Goal: Task Accomplishment & Management: Complete application form

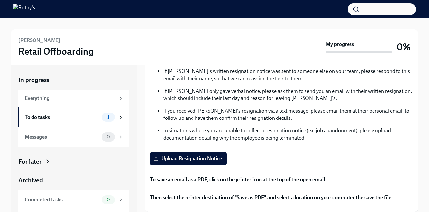
scroll to position [94, 0]
click at [218, 155] on span "Upload Resignation Notice" at bounding box center [188, 158] width 67 height 7
click at [0, 0] on input "Upload Resignation Notice" at bounding box center [0, 0] width 0 height 0
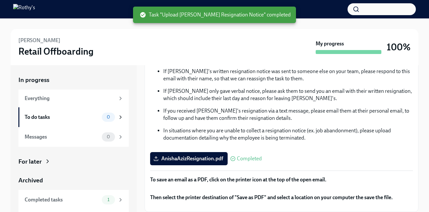
scroll to position [18, 0]
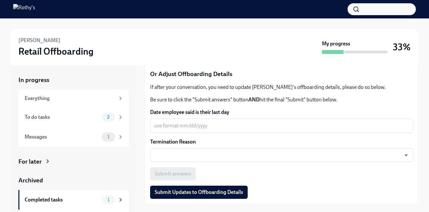
scroll to position [239, 0]
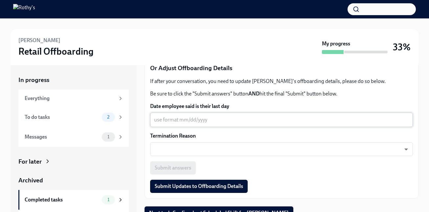
click at [163, 117] on textarea "Date employee said is their last day" at bounding box center [281, 120] width 255 height 8
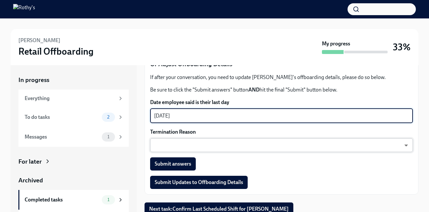
scroll to position [244, 0]
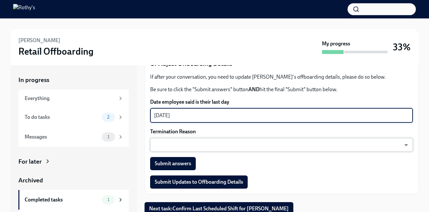
type textarea "09/24/2025"
click at [184, 147] on body "Anisha Aziz Retail Offboarding My progress 33% In progress Everything To do tas…" at bounding box center [214, 115] width 429 height 230
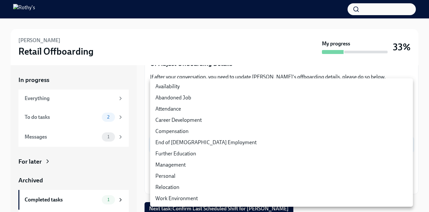
click at [179, 177] on li "Personal" at bounding box center [281, 175] width 263 height 11
type input "-YaAVYeQu"
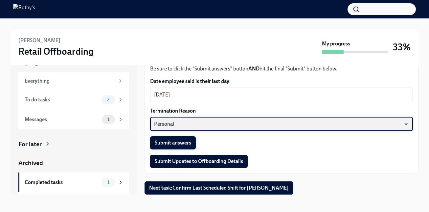
scroll to position [18, 0]
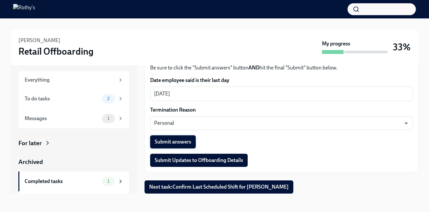
click at [189, 143] on span "Submit answers" at bounding box center [173, 141] width 37 height 7
click at [184, 189] on span "Next task : Confirm Last Scheduled Shift for Anisha Aziz" at bounding box center [219, 187] width 140 height 7
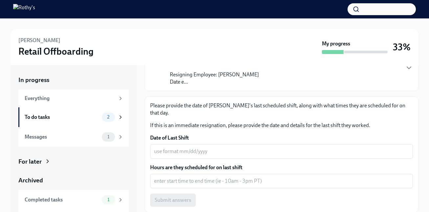
scroll to position [74, 0]
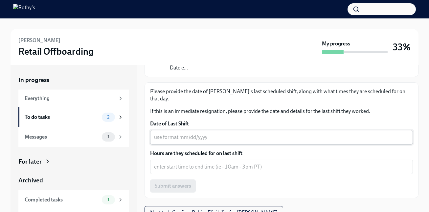
click at [162, 133] on textarea "Date of Last Shift" at bounding box center [281, 137] width 255 height 8
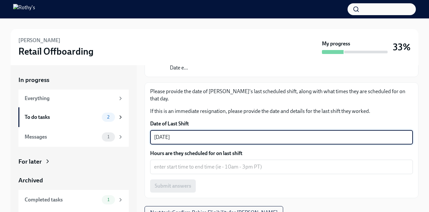
type textarea "09/24/2025"
click at [191, 165] on div "x ​" at bounding box center [281, 166] width 263 height 14
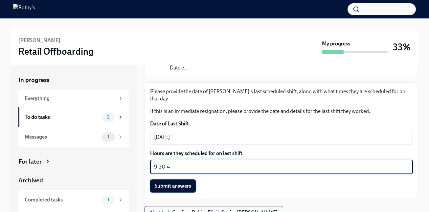
type textarea "9:30-4"
click at [190, 183] on span "Submit answers" at bounding box center [173, 186] width 37 height 7
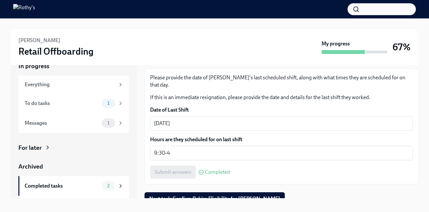
scroll to position [18, 0]
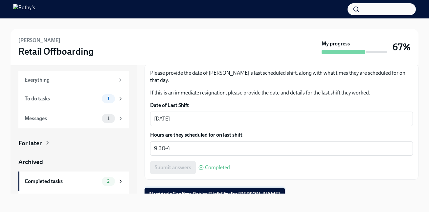
click at [213, 190] on button "Next task : Confirm Rehire Eligibility for Anisha Aziz" at bounding box center [215, 193] width 140 height 13
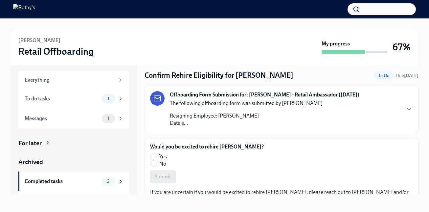
click at [164, 163] on span "No" at bounding box center [162, 163] width 7 height 7
click at [157, 163] on input "No" at bounding box center [154, 163] width 6 height 6
radio input "true"
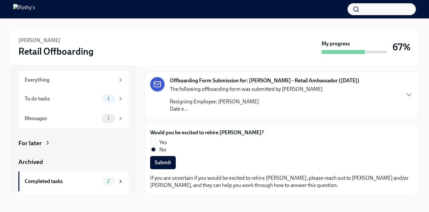
scroll to position [15, 0]
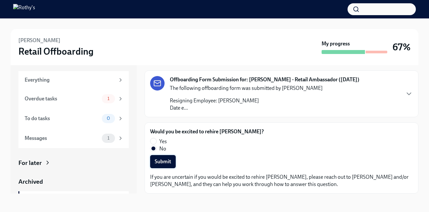
click at [162, 161] on span "Submit" at bounding box center [163, 161] width 16 height 7
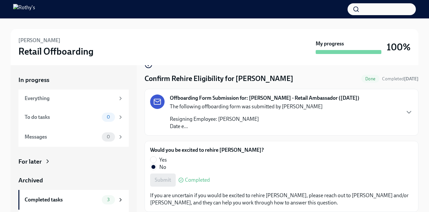
scroll to position [18, 0]
